Goal: Task Accomplishment & Management: Complete application form

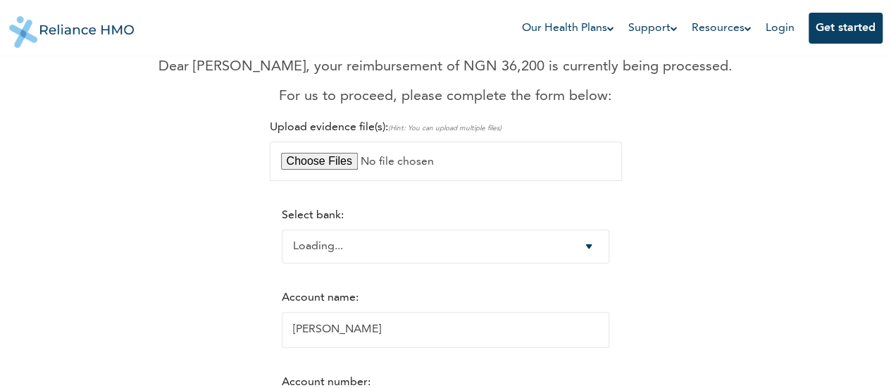
select select "-1"
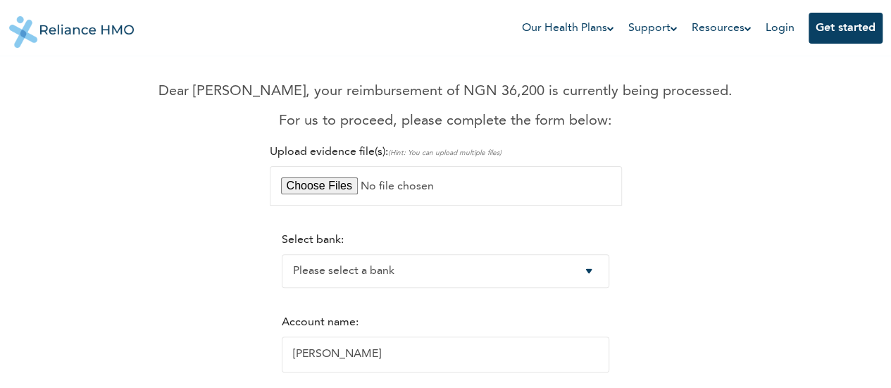
scroll to position [94, 0]
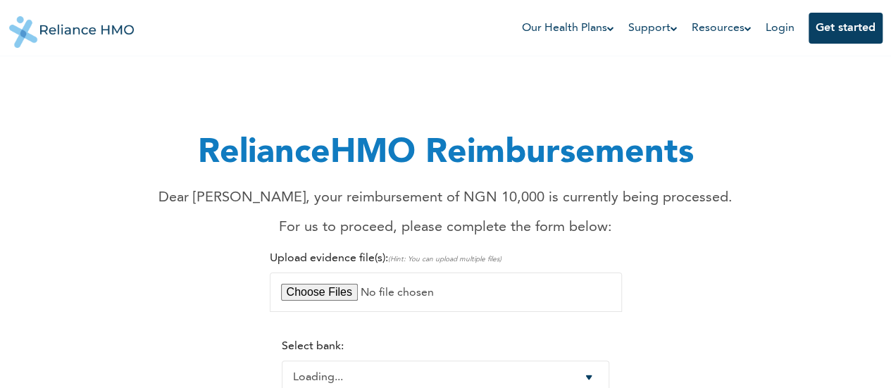
select select "-1"
